Goal: Task Accomplishment & Management: Manage account settings

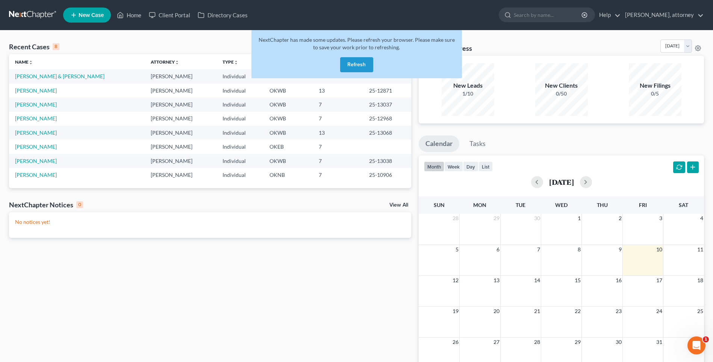
click at [363, 66] on button "Refresh" at bounding box center [356, 64] width 33 height 15
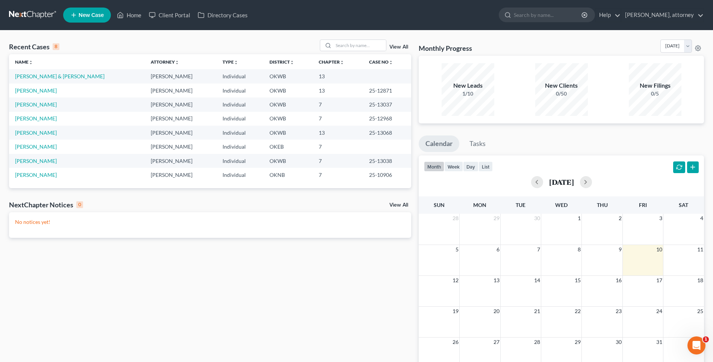
click at [89, 15] on span "New Case" at bounding box center [91, 15] width 25 height 6
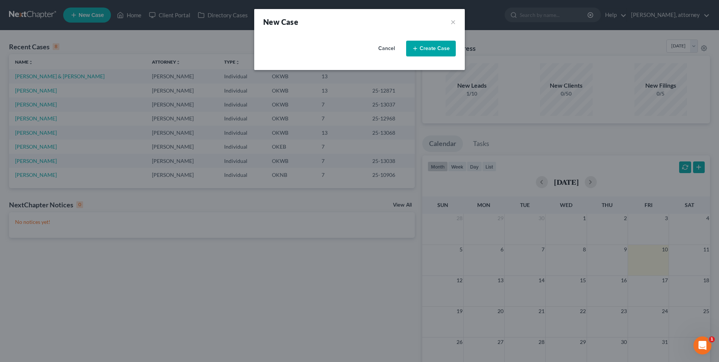
select select "65"
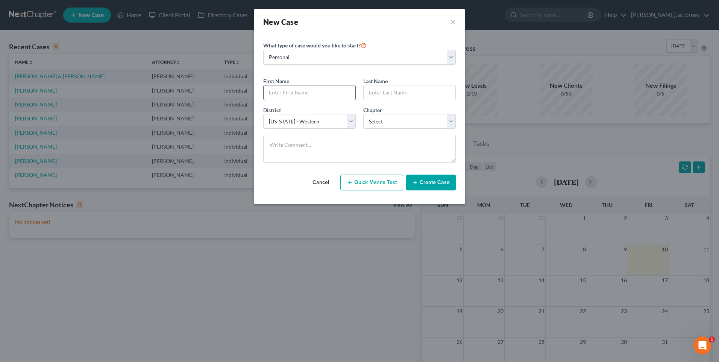
click at [318, 90] on input "text" at bounding box center [309, 92] width 92 height 14
type input "Lartee"
type input "[PERSON_NAME]"
click at [404, 123] on select "Select 7 11 12 13" at bounding box center [409, 121] width 92 height 15
select select "0"
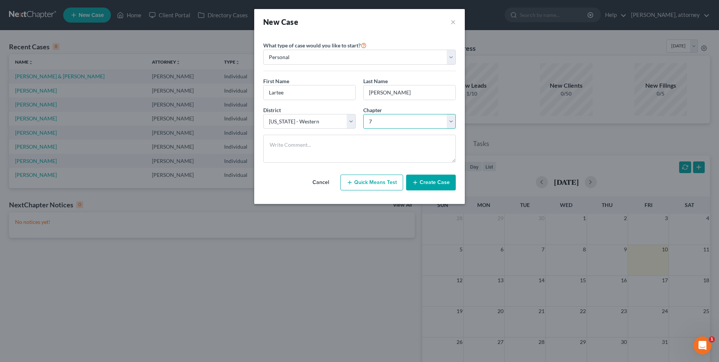
click at [363, 114] on select "Select 7 11 12 13" at bounding box center [409, 121] width 92 height 15
click at [429, 182] on button "Create Case" at bounding box center [431, 182] width 50 height 16
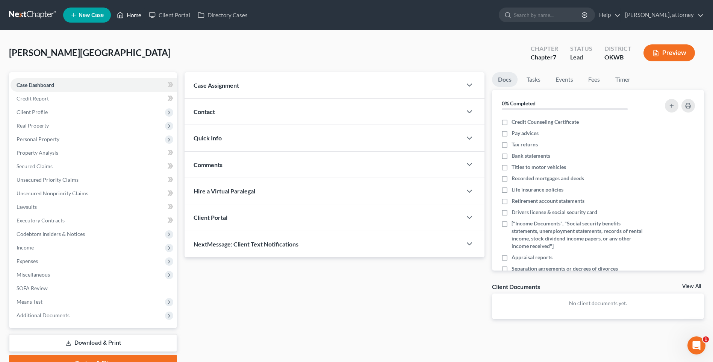
click at [133, 14] on link "Home" at bounding box center [129, 15] width 32 height 14
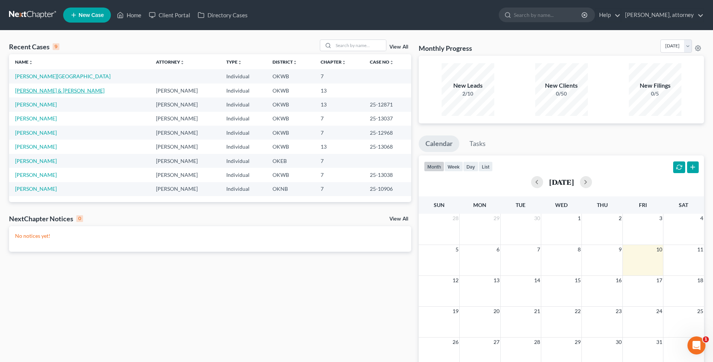
click at [46, 88] on link "[PERSON_NAME] & [PERSON_NAME]" at bounding box center [59, 90] width 89 height 6
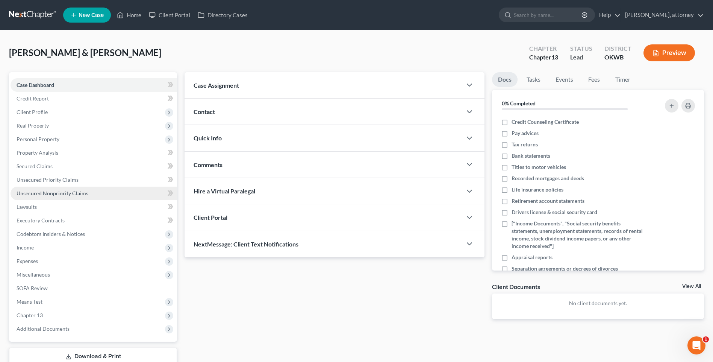
click at [53, 195] on span "Unsecured Nonpriority Claims" at bounding box center [53, 193] width 72 height 6
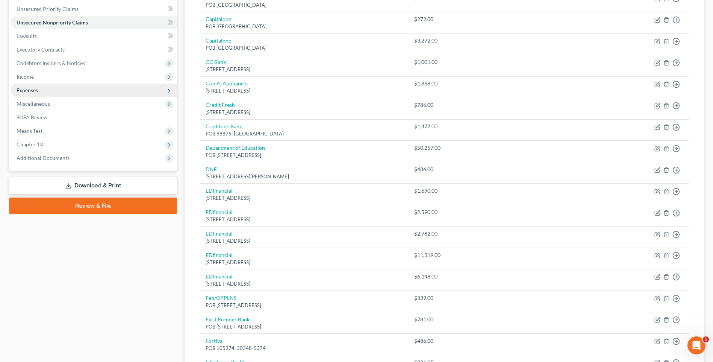
scroll to position [188, 0]
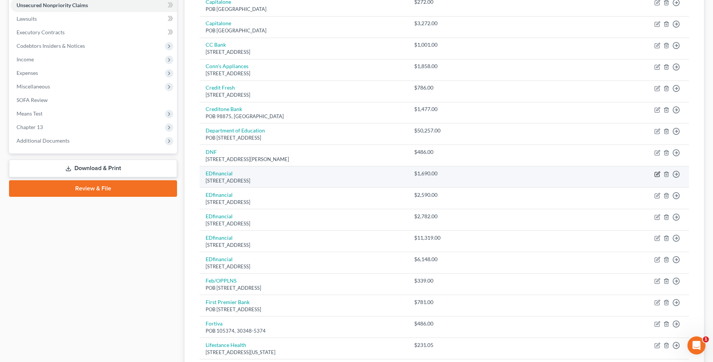
click at [656, 174] on icon "button" at bounding box center [657, 174] width 6 height 6
select select "44"
select select "2"
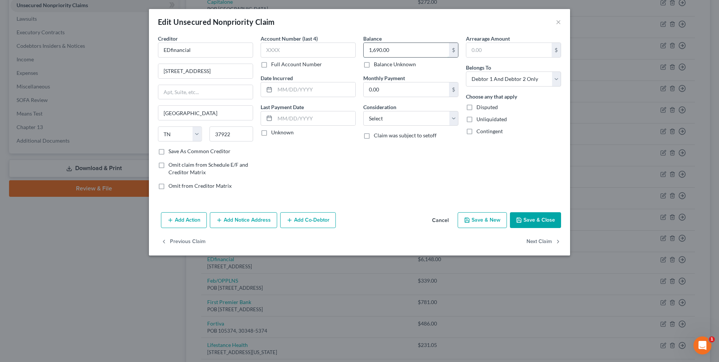
click at [407, 48] on input "1,690.00" at bounding box center [405, 50] width 85 height 14
type input "25,015"
click at [408, 120] on select "Select Cable / Satellite Services Collection Agency Credit Card Debt Debt Couns…" at bounding box center [410, 118] width 95 height 15
select select "17"
click at [363, 111] on select "Select Cable / Satellite Services Collection Agency Credit Card Debt Debt Couns…" at bounding box center [410, 118] width 95 height 15
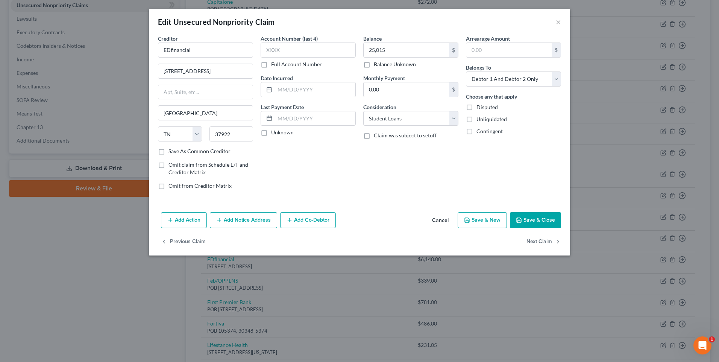
click at [541, 217] on button "Save & Close" at bounding box center [535, 220] width 51 height 16
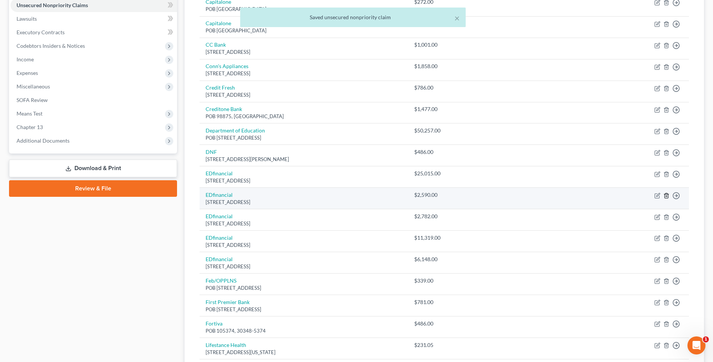
click at [669, 196] on icon "button" at bounding box center [666, 195] width 6 height 6
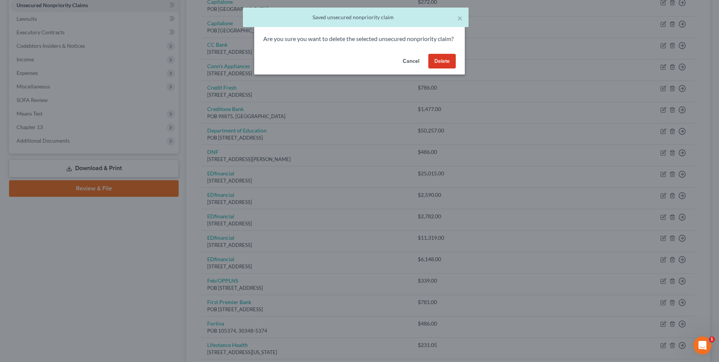
click at [446, 69] on button "Delete" at bounding box center [441, 61] width 27 height 15
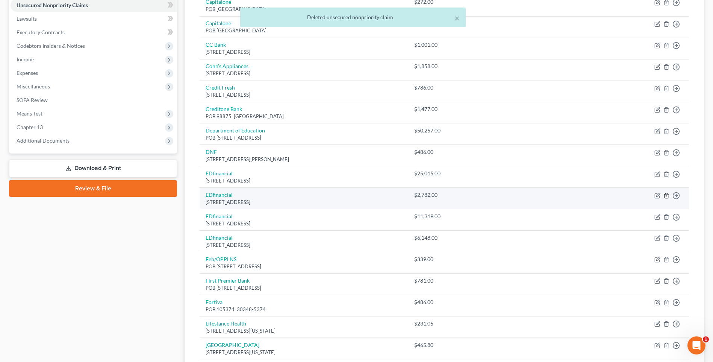
click at [667, 195] on line "button" at bounding box center [667, 196] width 0 height 2
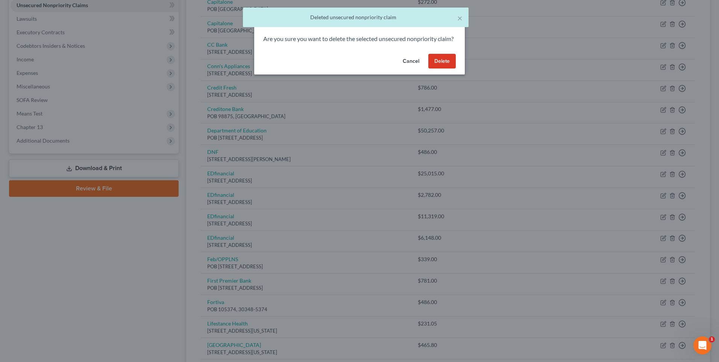
click at [440, 67] on button "Delete" at bounding box center [441, 61] width 27 height 15
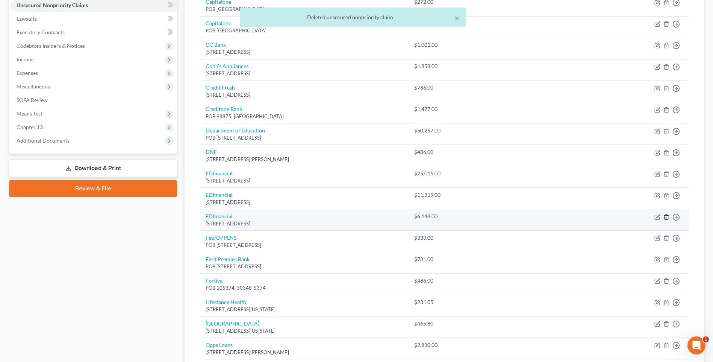
click at [666, 216] on line "button" at bounding box center [666, 217] width 0 height 2
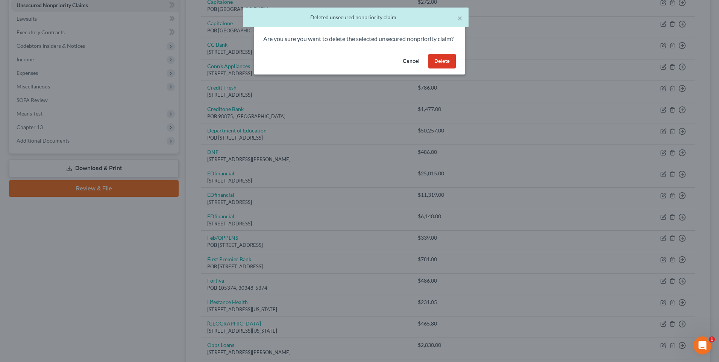
click at [438, 67] on button "Delete" at bounding box center [441, 61] width 27 height 15
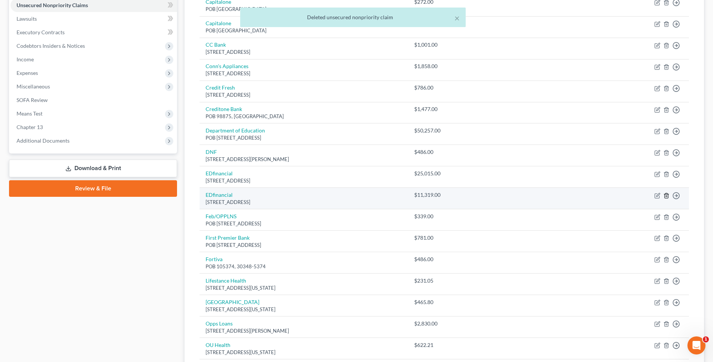
click at [668, 197] on icon "button" at bounding box center [665, 195] width 3 height 5
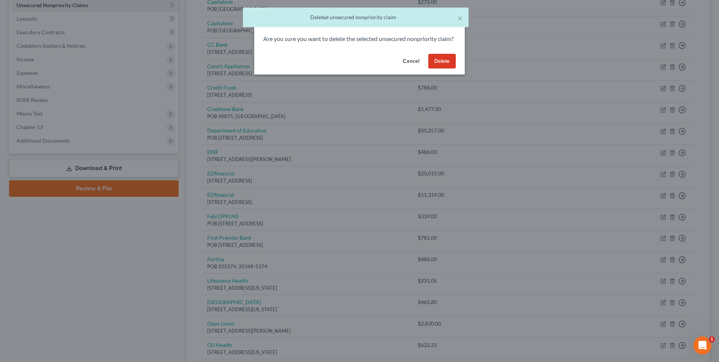
click at [437, 67] on button "Delete" at bounding box center [441, 61] width 27 height 15
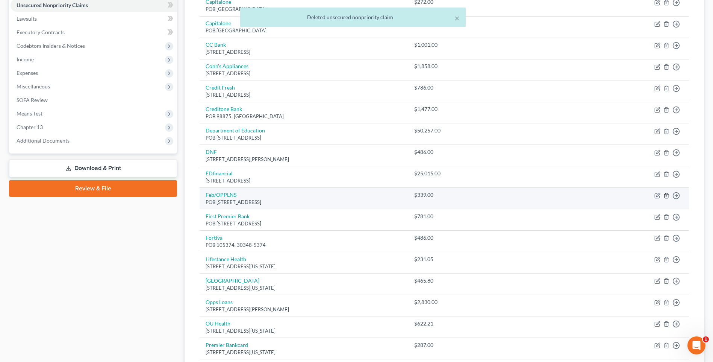
click at [668, 196] on icon "button" at bounding box center [665, 195] width 3 height 5
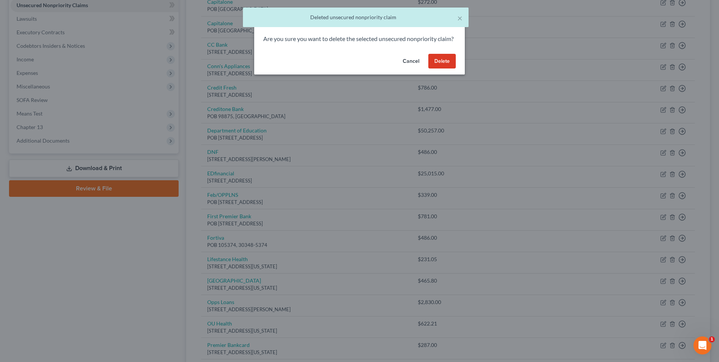
click at [441, 68] on button "Delete" at bounding box center [441, 61] width 27 height 15
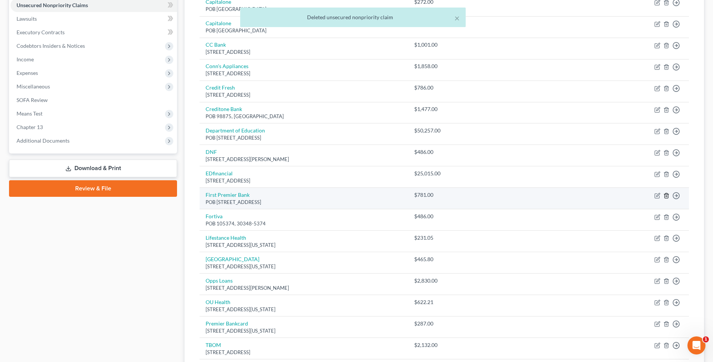
click at [666, 192] on icon "button" at bounding box center [666, 195] width 6 height 6
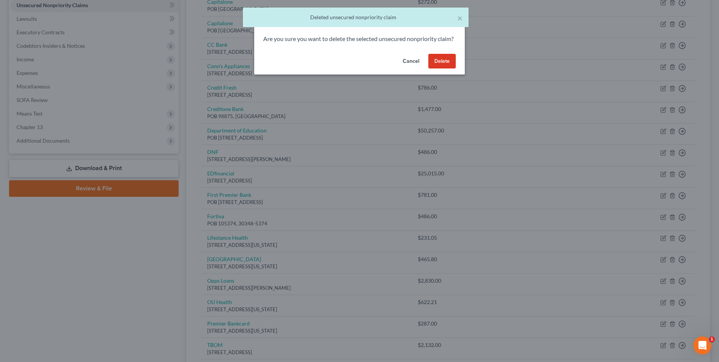
click at [436, 69] on button "Delete" at bounding box center [441, 61] width 27 height 15
